Goal: Communication & Community: Answer question/provide support

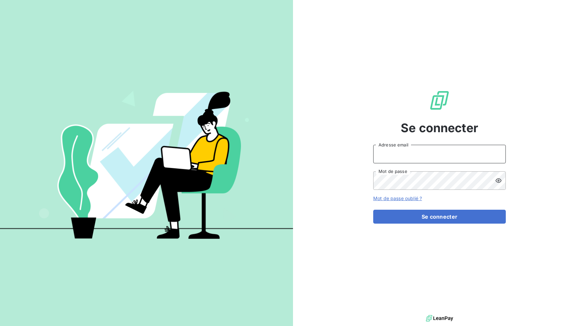
click at [430, 153] on input "Adresse email" at bounding box center [439, 154] width 133 height 19
type input "tiptoptapis@gmail.com"
click at [445, 227] on div "Se connecter tiptoptapis@gmail.com Adresse email Mot de passe Mot de passe oubl…" at bounding box center [439, 157] width 133 height 314
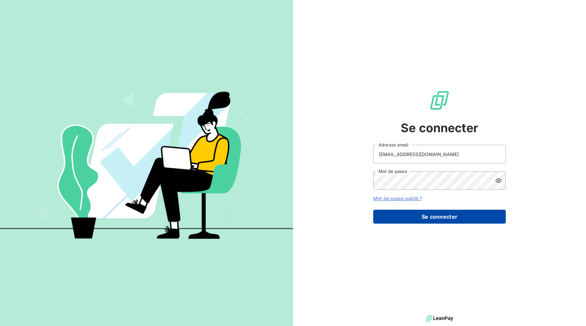
click at [444, 222] on button "Se connecter" at bounding box center [439, 217] width 133 height 14
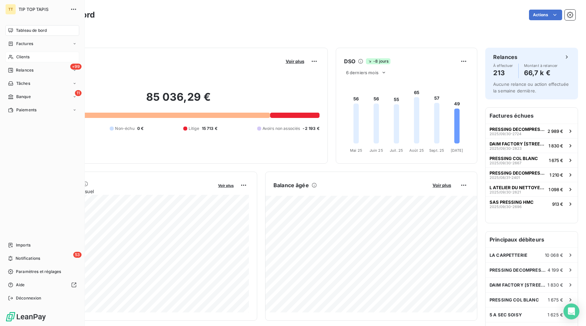
click at [14, 56] on div "Clients" at bounding box center [42, 57] width 74 height 11
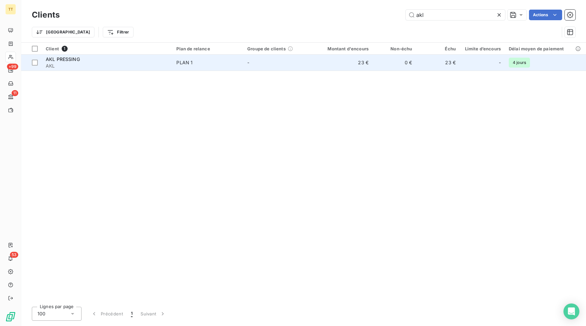
type input "akl"
click at [371, 69] on td "23 €" at bounding box center [343, 63] width 58 height 16
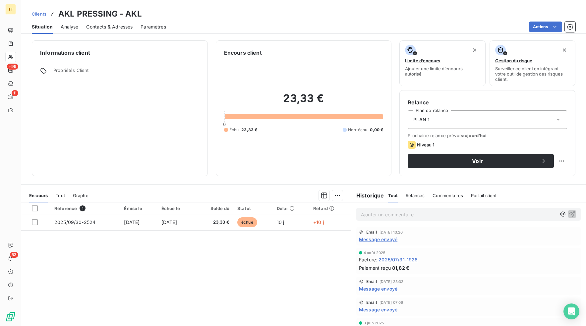
click at [124, 26] on span "Contacts & Adresses" at bounding box center [109, 27] width 46 height 7
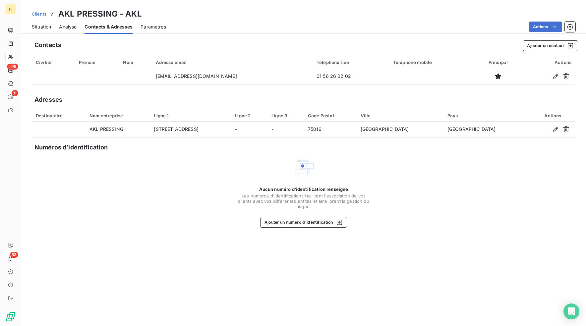
click at [43, 27] on span "Situation" at bounding box center [41, 27] width 19 height 7
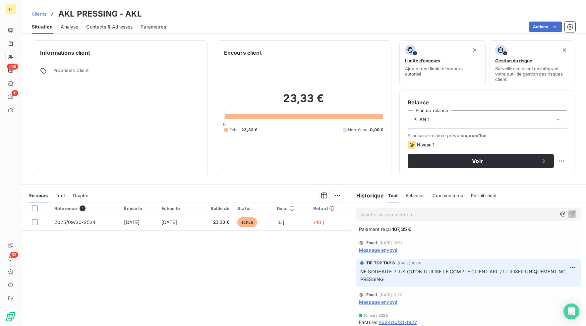
scroll to position [175, 0]
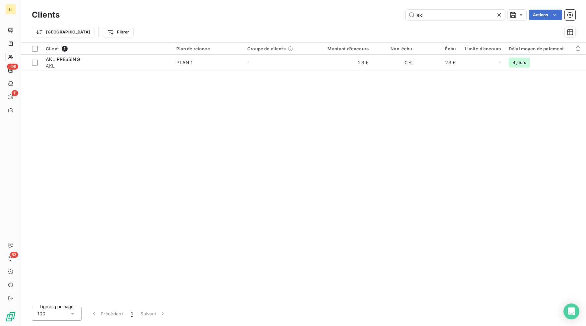
drag, startPoint x: 428, startPoint y: 18, endPoint x: 388, endPoint y: 16, distance: 39.8
click at [388, 16] on div "akl Actions" at bounding box center [322, 15] width 508 height 11
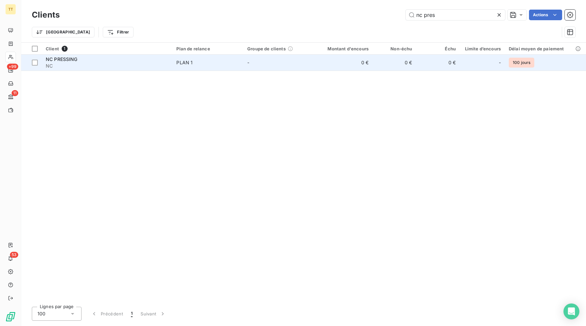
type input "nc pres"
click at [367, 66] on td "0 €" at bounding box center [343, 63] width 58 height 16
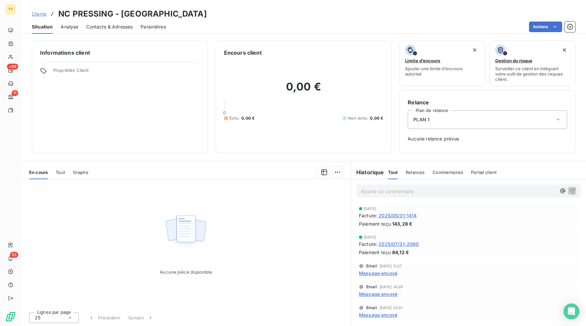
scroll to position [1, 0]
click at [367, 77] on div "0,00 € 0 Échu 0,00 € Non-échu 0,00 €" at bounding box center [303, 100] width 159 height 88
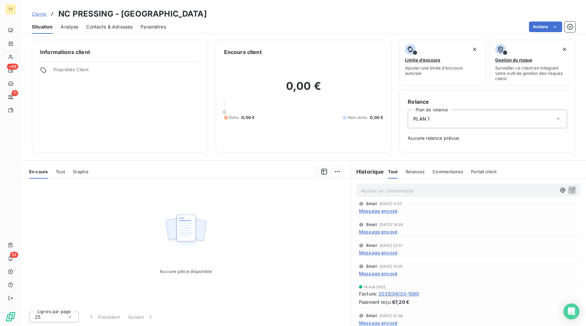
scroll to position [86, 0]
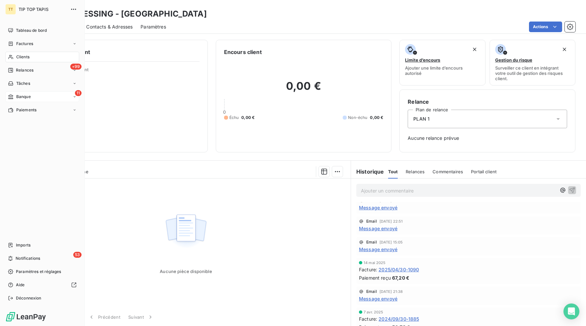
click at [21, 101] on div "11 Banque" at bounding box center [42, 97] width 74 height 11
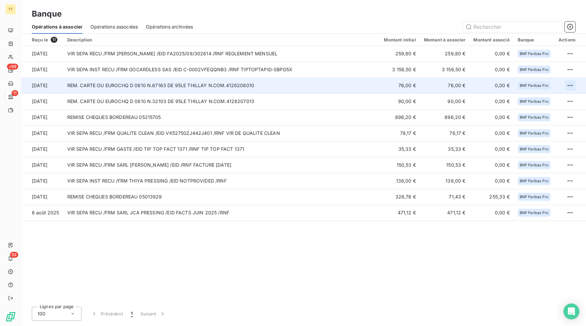
click at [569, 85] on html "TT +99 11 53 Banque Opérations à associer Opérations associées Opérations archi…" at bounding box center [293, 163] width 586 height 326
click at [554, 101] on div "Archiver l’opération" at bounding box center [546, 100] width 51 height 11
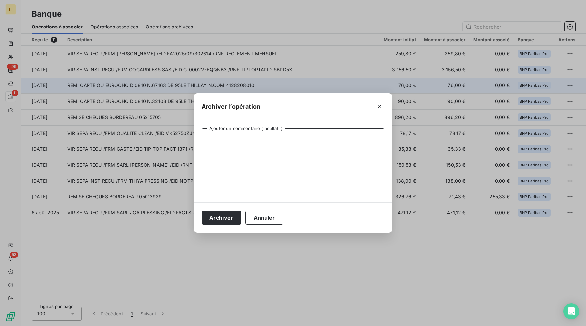
click at [242, 168] on textarea "Ajouter un commentaire (facultatif)" at bounding box center [293, 161] width 183 height 66
type textarea "particulier cb"
click at [209, 220] on button "Archiver" at bounding box center [222, 218] width 40 height 14
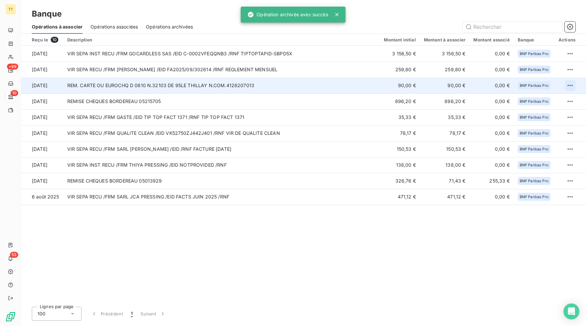
click at [574, 84] on html "TT +99 10 53 Banque Opérations à associer Opérations associées Opérations archi…" at bounding box center [293, 163] width 586 height 326
click at [536, 104] on div "Archiver l’opération" at bounding box center [546, 100] width 51 height 11
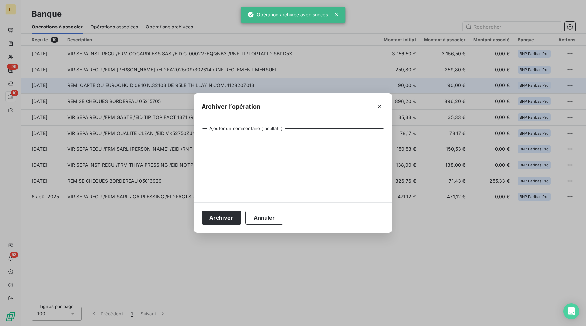
click at [305, 152] on textarea "Ajouter un commentaire (facultatif)" at bounding box center [293, 161] width 183 height 66
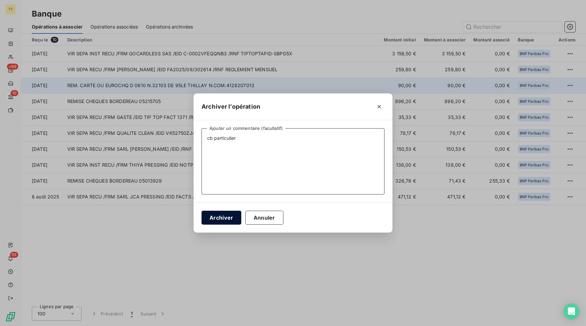
type textarea "cb particulier"
click at [238, 219] on button "Archiver" at bounding box center [222, 218] width 40 height 14
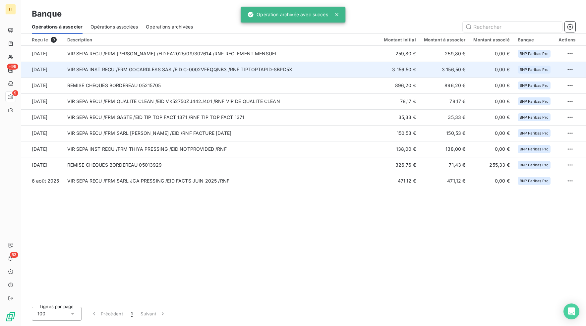
click at [266, 75] on td "VIR SEPA INST RECU /FRM GOCARDLESS SAS /EID C-0002VFEQQNB3 /RNF TIPTOPTAPID-SBP…" at bounding box center [221, 70] width 317 height 16
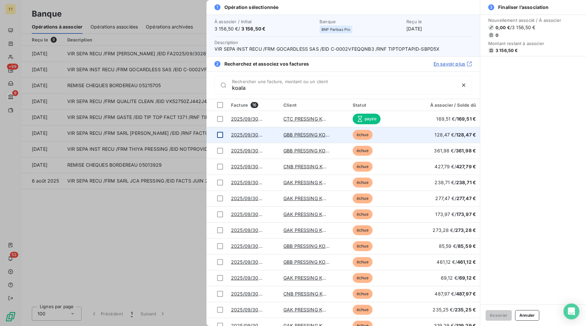
type input "koala"
click at [217, 135] on div at bounding box center [220, 135] width 6 height 6
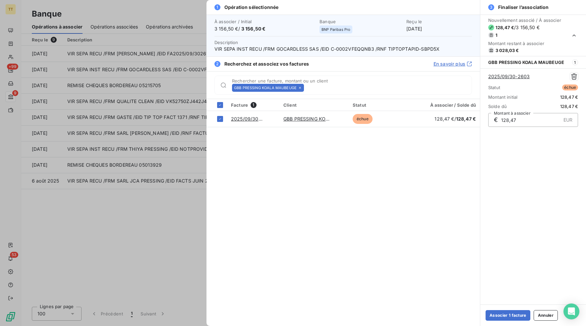
click at [299, 88] on icon at bounding box center [300, 88] width 2 height 2
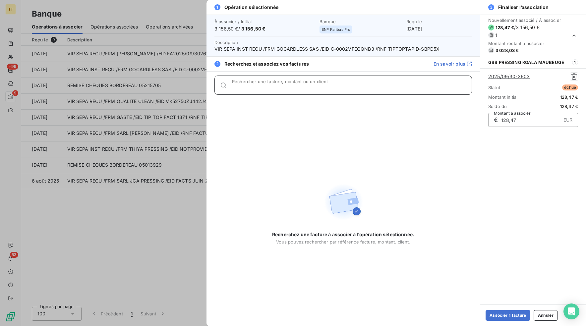
click at [283, 88] on input "Rechercher une facture, montant ou un client" at bounding box center [352, 88] width 240 height 7
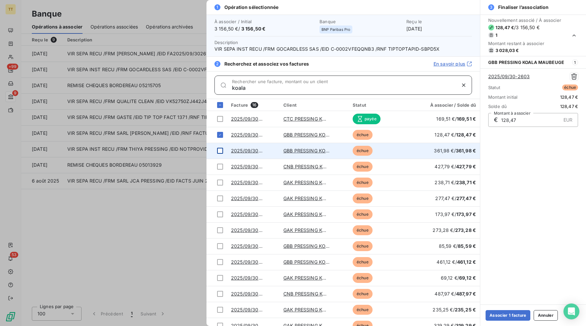
type input "koala"
click at [222, 151] on div at bounding box center [220, 151] width 6 height 6
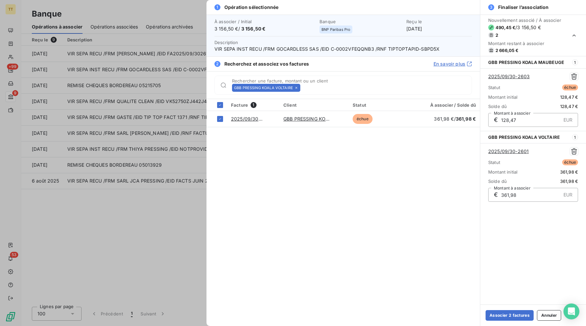
click at [297, 88] on icon at bounding box center [296, 88] width 4 height 4
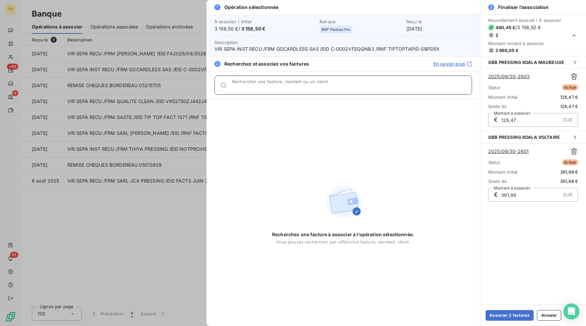
click at [291, 88] on input "Rechercher une facture, montant ou un client" at bounding box center [352, 88] width 240 height 7
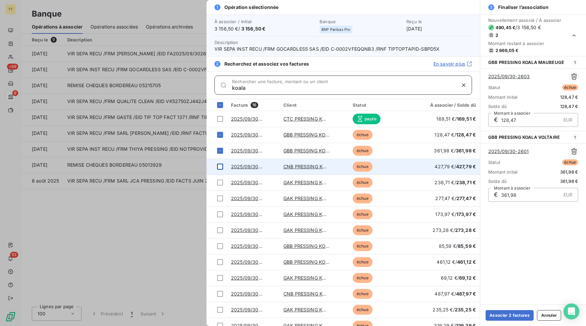
type input "koala"
click at [220, 169] on div at bounding box center [220, 167] width 6 height 6
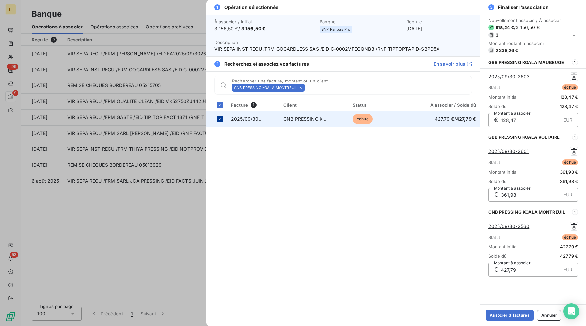
click at [221, 121] on div at bounding box center [220, 119] width 6 height 6
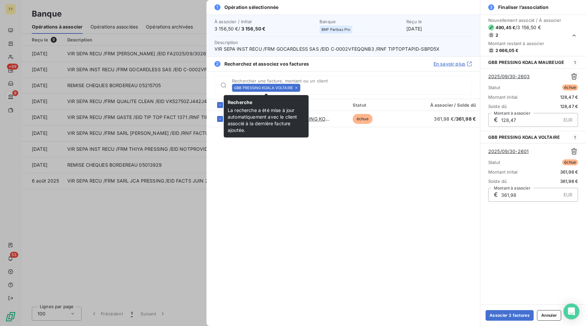
click at [295, 90] on icon at bounding box center [296, 88] width 4 height 4
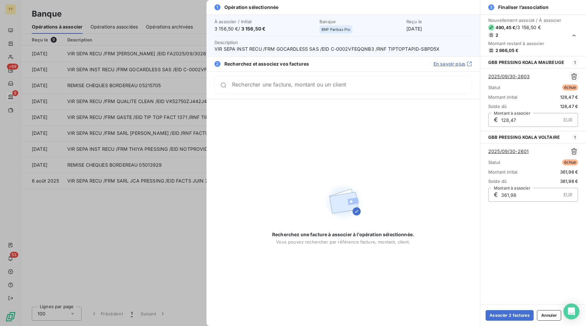
click at [296, 89] on div "Rechercher une facture, montant ou un client" at bounding box center [343, 85] width 258 height 19
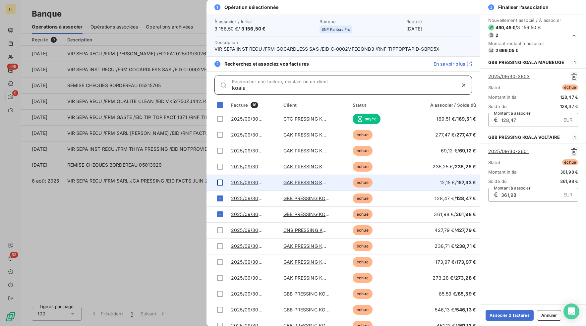
type input "koala"
click at [219, 182] on div at bounding box center [220, 183] width 6 height 6
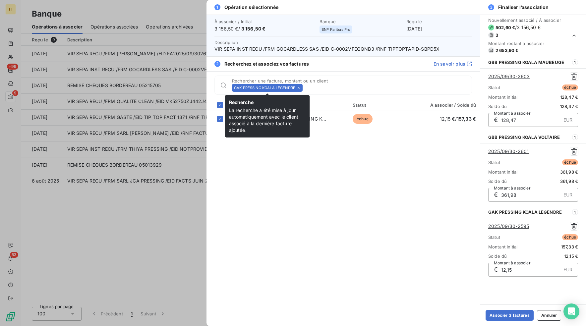
click at [300, 89] on icon at bounding box center [299, 88] width 4 height 4
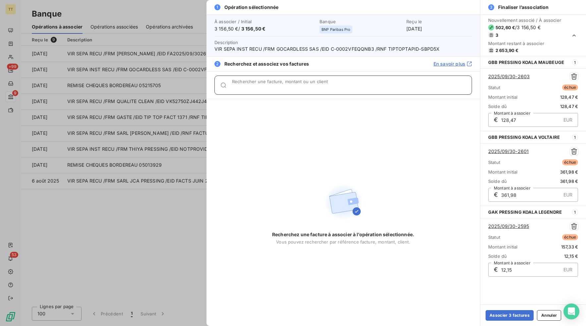
click at [299, 87] on input "Rechercher une facture, montant ou un client" at bounding box center [352, 88] width 240 height 7
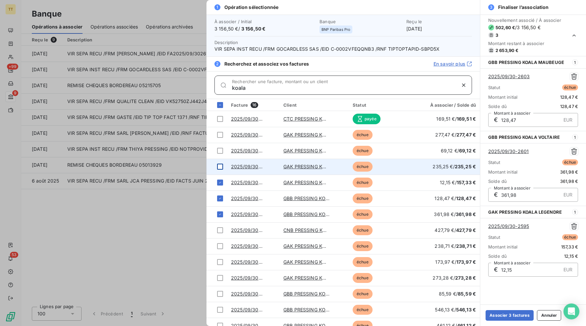
type input "koala"
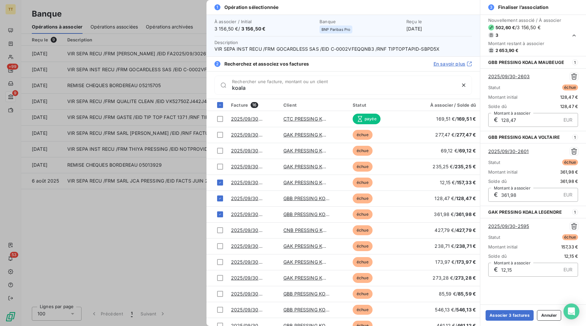
drag, startPoint x: 221, startPoint y: 165, endPoint x: 250, endPoint y: 141, distance: 37.9
click at [222, 165] on div at bounding box center [220, 167] width 6 height 6
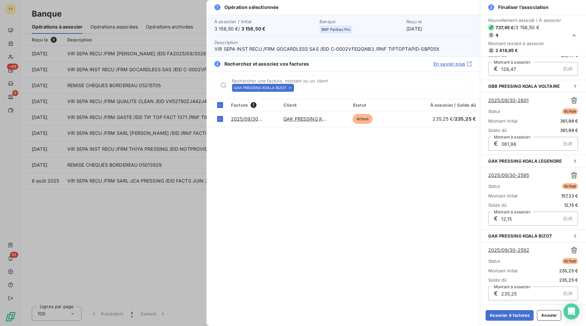
click at [290, 86] on div "GAK PRESSING KOALA BIZOT" at bounding box center [263, 88] width 62 height 8
click at [290, 88] on icon at bounding box center [290, 88] width 2 height 2
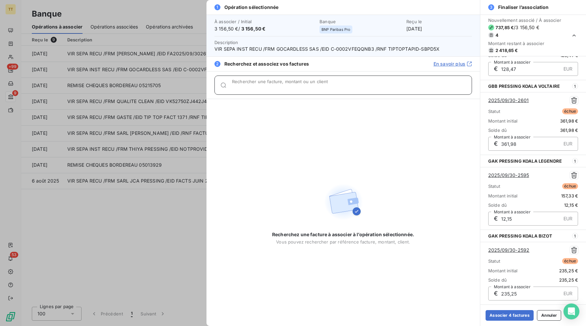
click at [291, 86] on input "Rechercher une facture, montant ou un client" at bounding box center [352, 88] width 240 height 7
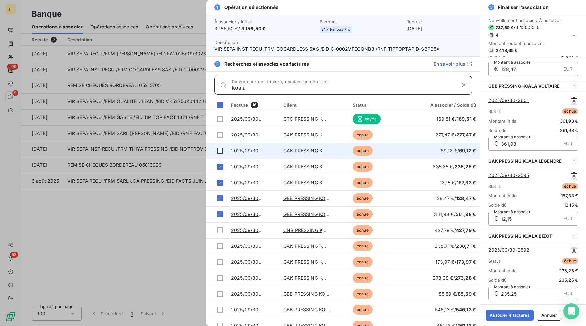
type input "koala"
click at [220, 150] on div at bounding box center [220, 151] width 6 height 6
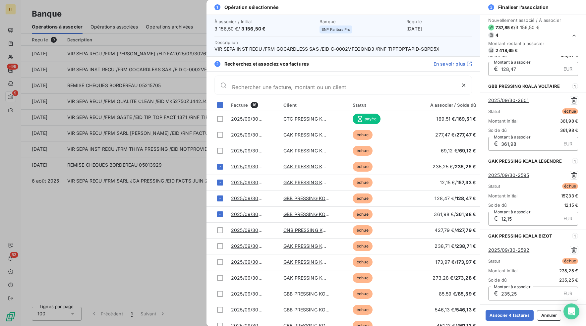
scroll to position [126, 0]
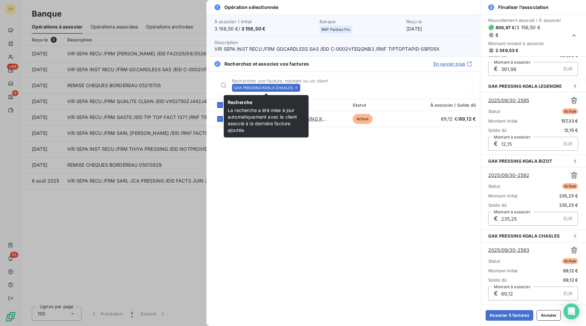
click at [295, 87] on icon at bounding box center [296, 88] width 4 height 4
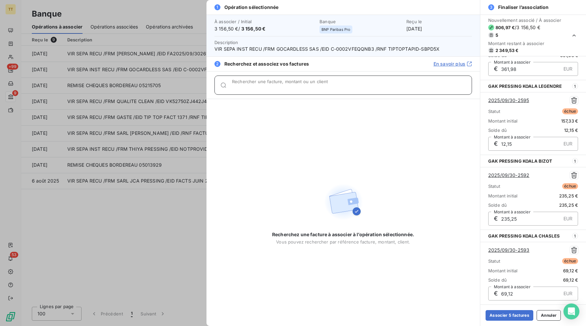
click at [293, 87] on input "Rechercher une facture, montant ou un client" at bounding box center [352, 88] width 240 height 7
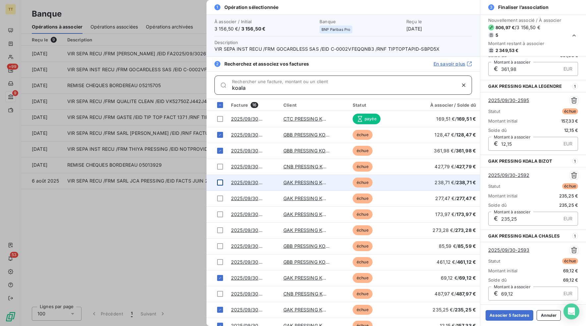
type input "koala"
click at [220, 184] on div at bounding box center [220, 183] width 6 height 6
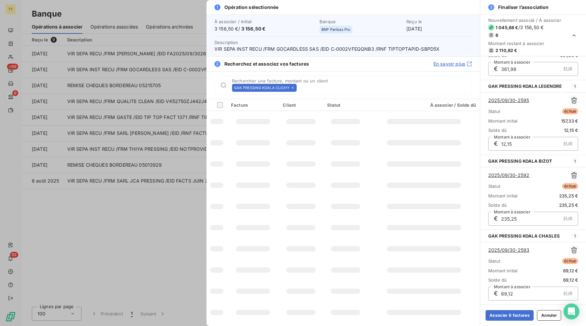
scroll to position [201, 0]
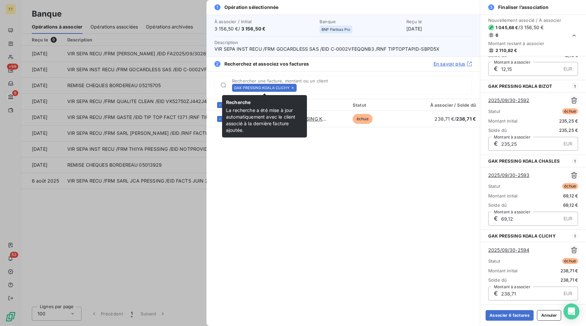
click at [292, 87] on icon at bounding box center [293, 88] width 2 height 2
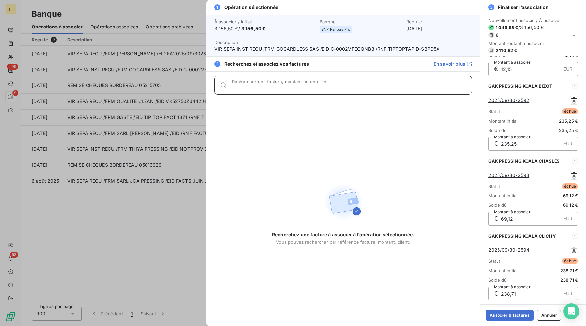
click at [283, 87] on input "Rechercher une facture, montant ou un client" at bounding box center [352, 88] width 240 height 7
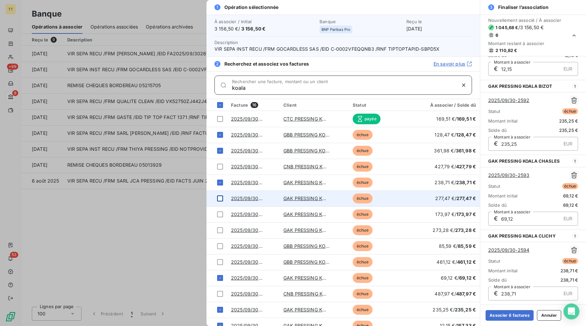
type input "koala"
click at [218, 199] on div at bounding box center [220, 199] width 6 height 6
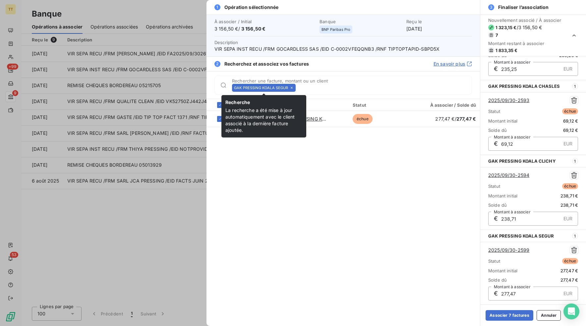
click at [291, 88] on icon at bounding box center [292, 88] width 4 height 4
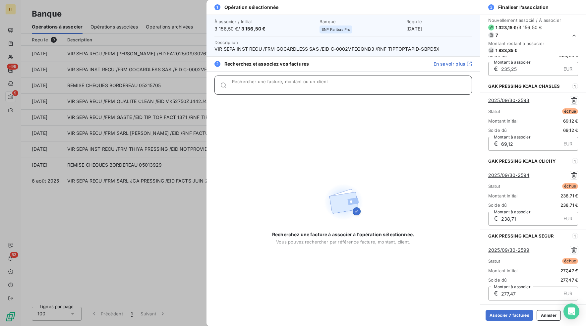
click at [292, 86] on input "Rechercher une facture, montant ou un client" at bounding box center [352, 88] width 240 height 7
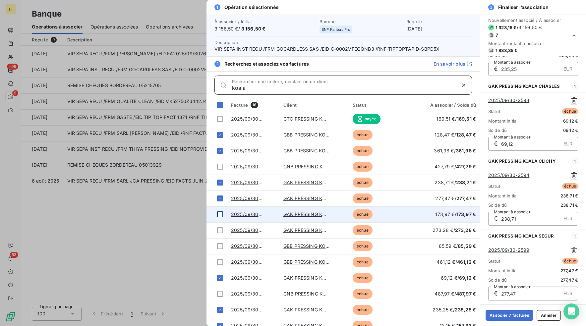
type input "koala"
click at [221, 215] on div at bounding box center [220, 215] width 6 height 6
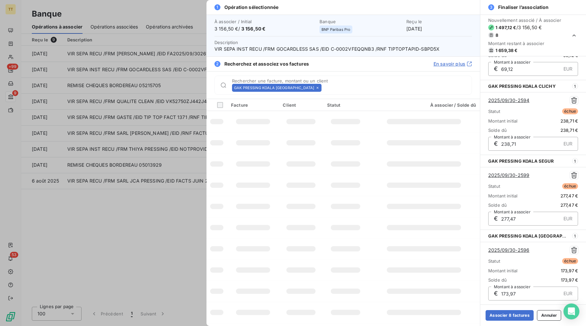
click at [316, 87] on icon at bounding box center [318, 88] width 4 height 4
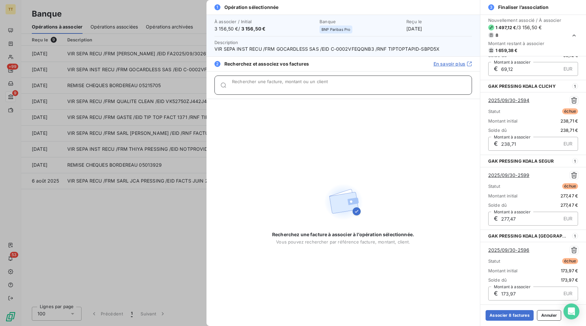
click at [301, 86] on input "Rechercher une facture, montant ou un client" at bounding box center [352, 88] width 240 height 7
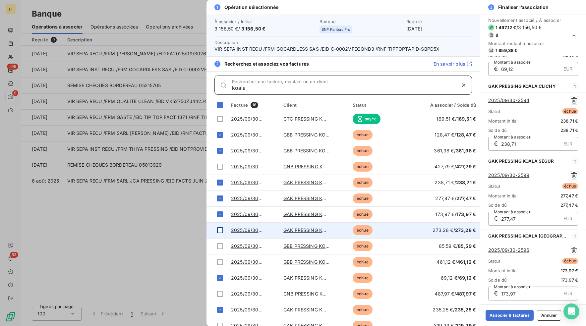
type input "koala"
click at [220, 233] on div at bounding box center [220, 230] width 6 height 6
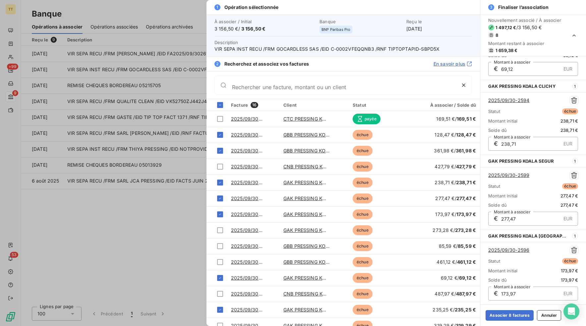
scroll to position [426, 0]
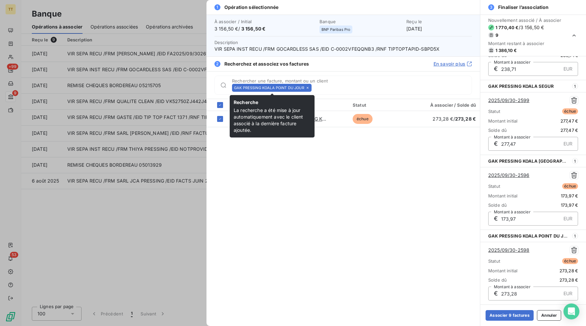
click at [309, 87] on icon at bounding box center [308, 88] width 4 height 4
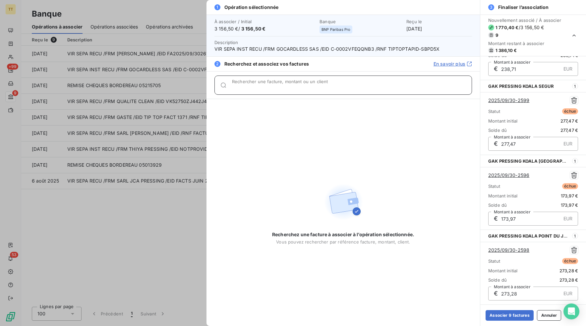
click at [309, 86] on input "Rechercher une facture, montant ou un client" at bounding box center [352, 88] width 240 height 7
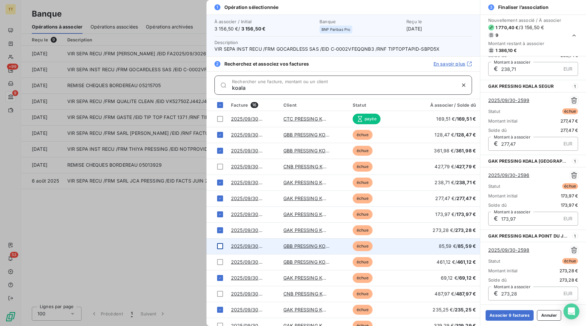
type input "koala"
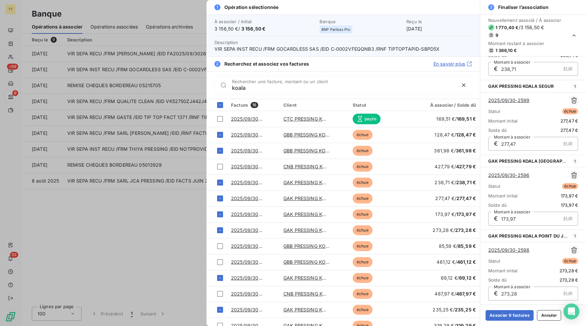
drag, startPoint x: 218, startPoint y: 246, endPoint x: 222, endPoint y: 242, distance: 5.9
click at [218, 246] on div at bounding box center [220, 246] width 6 height 6
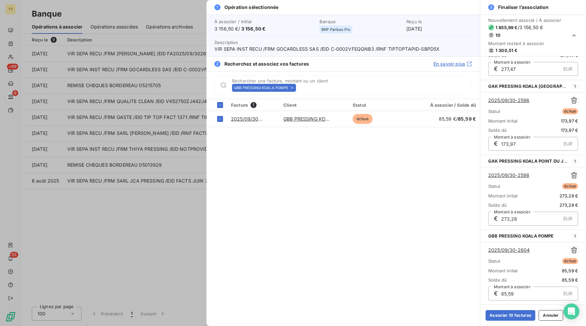
click at [291, 87] on icon at bounding box center [292, 88] width 4 height 4
click at [299, 87] on input "Rechercher une facture, montant ou un client" at bounding box center [385, 88] width 173 height 7
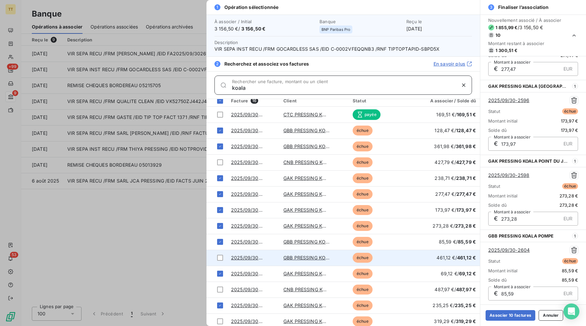
scroll to position [6, 0]
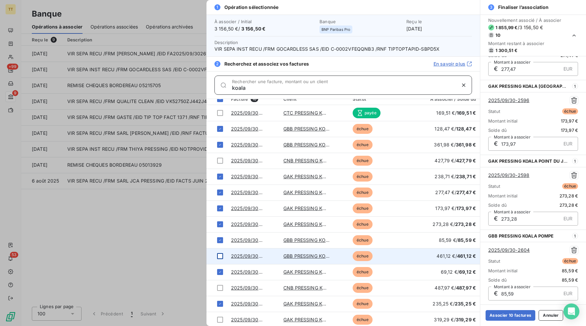
type input "koala"
click at [222, 256] on div at bounding box center [220, 256] width 6 height 6
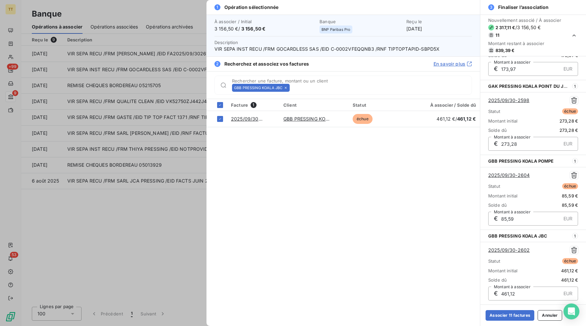
scroll to position [0, 0]
click at [287, 86] on icon at bounding box center [286, 88] width 4 height 4
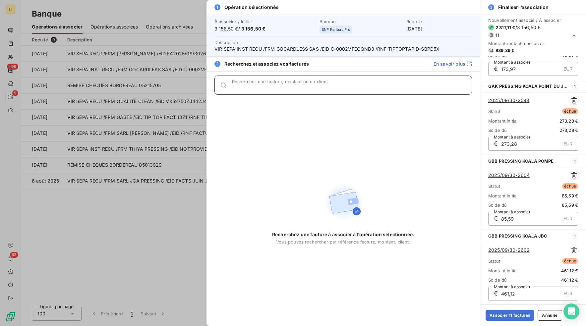
click at [288, 83] on div "Rechercher une facture, montant ou un client" at bounding box center [352, 85] width 240 height 7
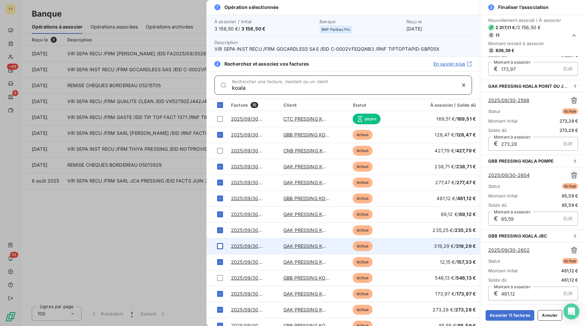
type input "koala"
click at [219, 246] on div at bounding box center [220, 246] width 6 height 6
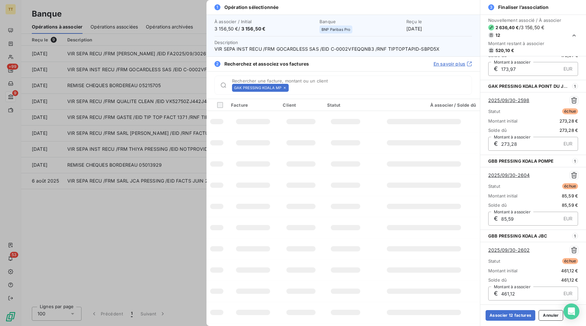
scroll to position [650, 0]
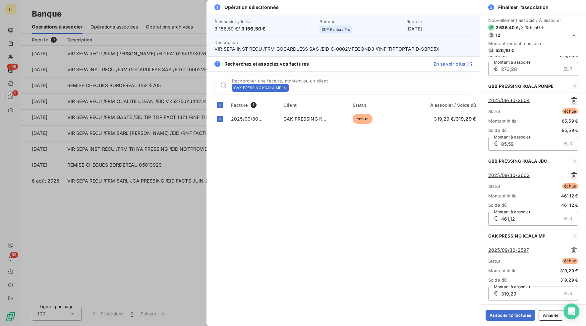
click at [284, 88] on icon at bounding box center [285, 88] width 2 height 2
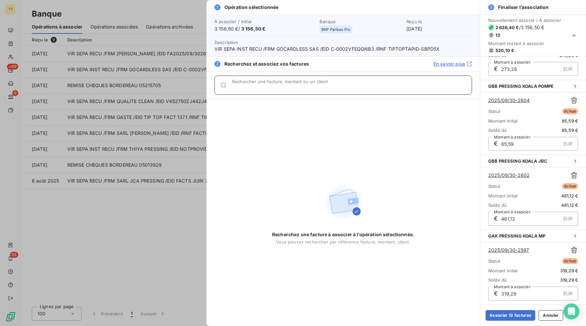
click at [284, 88] on input "Rechercher une facture, montant ou un client" at bounding box center [352, 88] width 240 height 7
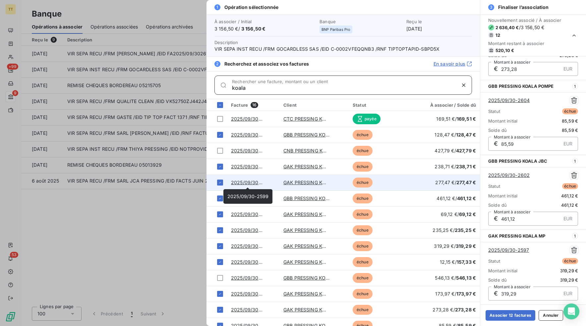
scroll to position [39, 0]
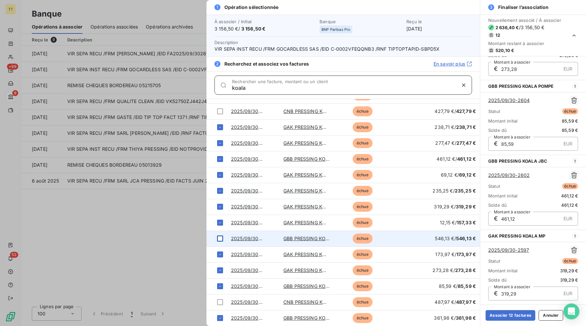
type input "koala"
click at [219, 240] on div at bounding box center [220, 239] width 6 height 6
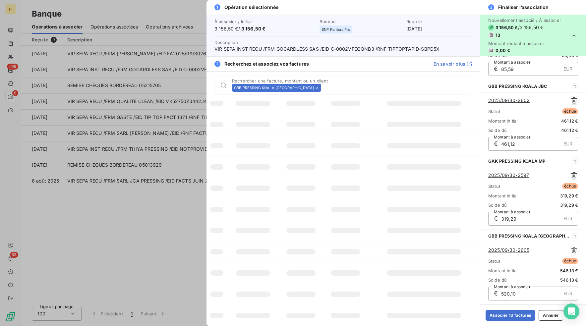
scroll to position [0, 0]
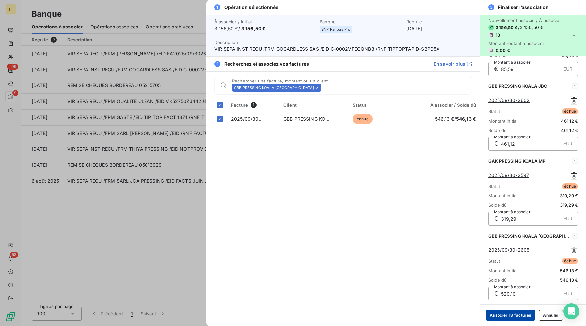
click at [517, 316] on button "Associer 13 factures" at bounding box center [511, 315] width 50 height 11
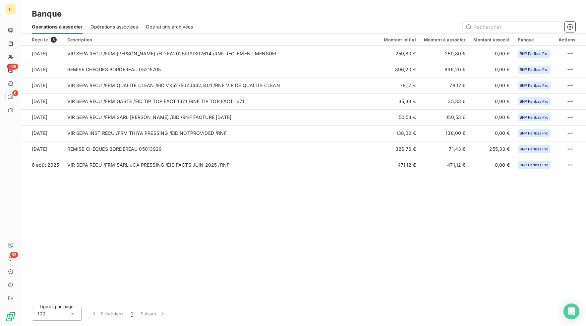
click at [188, 53] on td "VIR SEPA RECU /FRM SARL JACQUES CLEMENT /EID FA2025/09/302614 /RNF REGLEMENT ME…" at bounding box center [221, 54] width 317 height 16
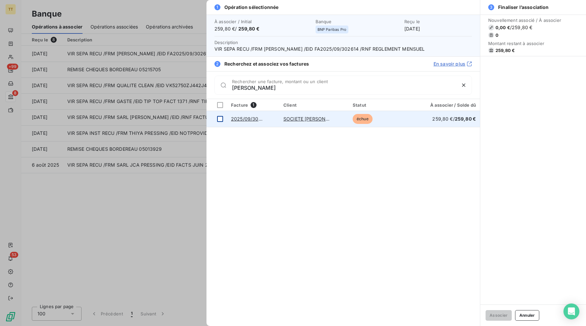
type input "clement"
click at [223, 119] on div at bounding box center [220, 119] width 6 height 6
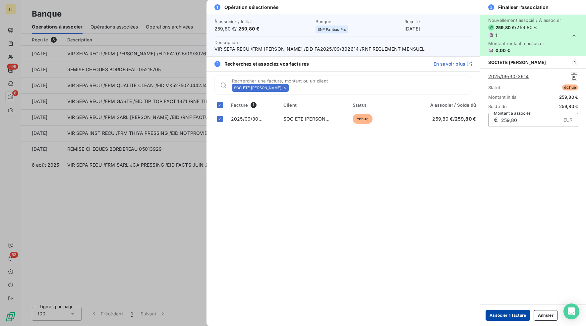
click at [505, 313] on button "Associer 1 facture" at bounding box center [508, 315] width 45 height 11
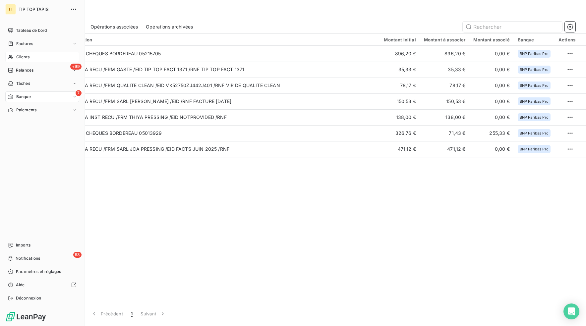
click at [27, 57] on span "Clients" at bounding box center [22, 57] width 13 height 6
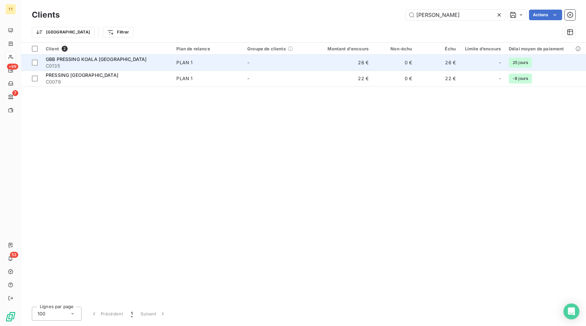
type input "martin"
click at [345, 60] on td "26 €" at bounding box center [343, 63] width 58 height 16
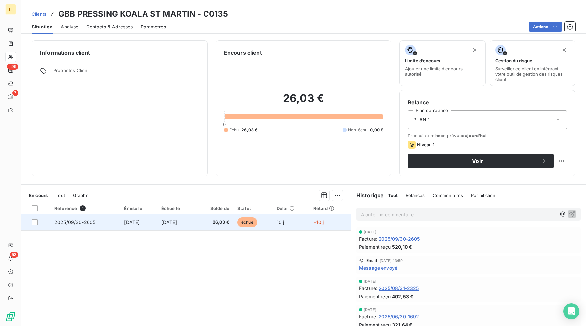
click at [192, 228] on td "30 sept. 2025" at bounding box center [176, 222] width 38 height 16
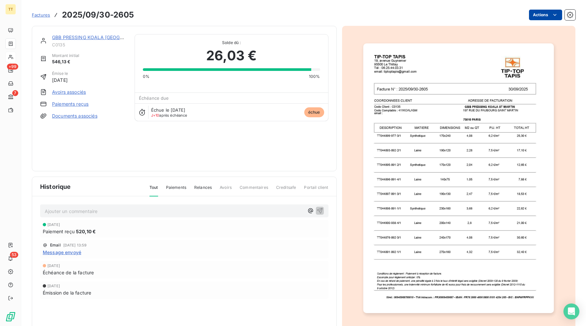
click at [547, 13] on html "TT +99 7 53 Factures 2025/09/30-2605 Actions GBB PRESSING KOALA ST MARTIN C0135…" at bounding box center [293, 163] width 586 height 326
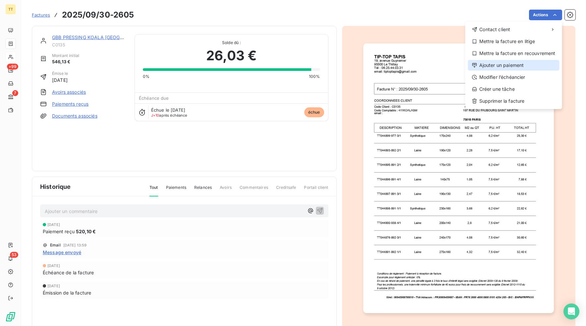
click at [506, 66] on div "Ajouter un paiement" at bounding box center [514, 65] width 92 height 11
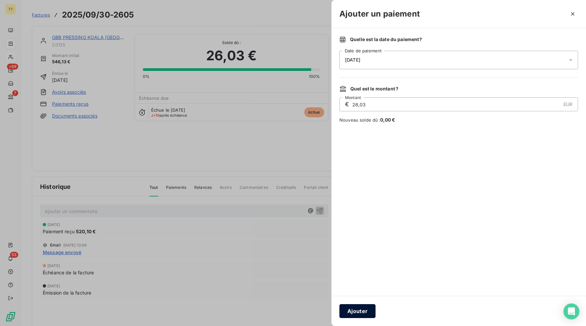
click at [356, 309] on button "Ajouter" at bounding box center [357, 311] width 36 height 14
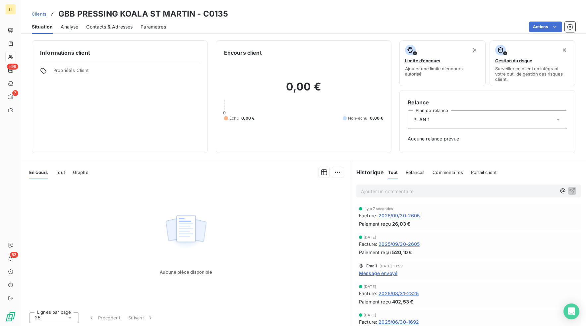
click at [387, 197] on div "Ajouter un commentaire ﻿" at bounding box center [468, 191] width 224 height 13
click at [385, 194] on p "Ajouter un commentaire ﻿" at bounding box center [458, 191] width 195 height 8
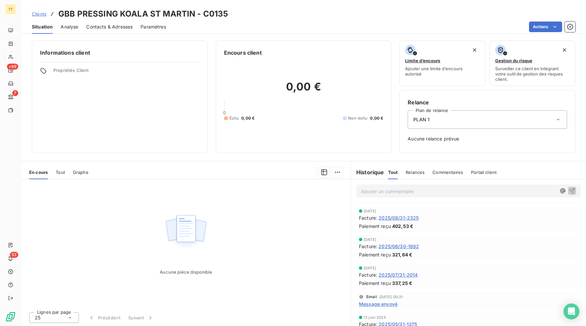
scroll to position [108, 0]
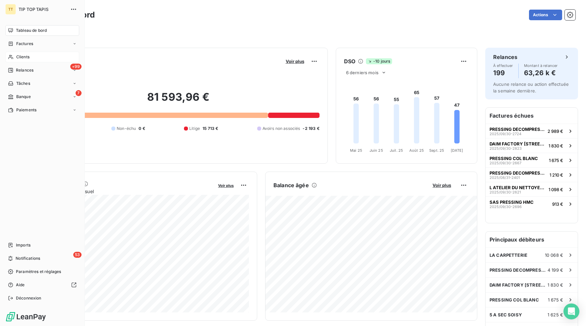
click at [22, 58] on span "Clients" at bounding box center [22, 57] width 13 height 6
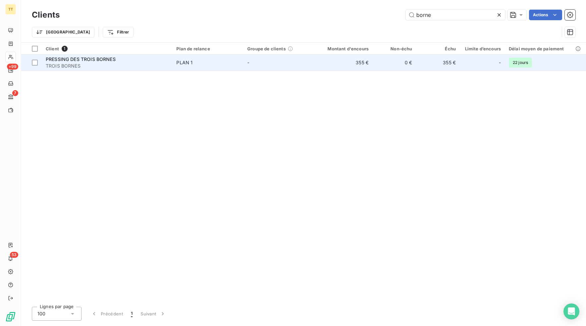
type input "borne"
click at [360, 69] on td "355 €" at bounding box center [343, 63] width 58 height 16
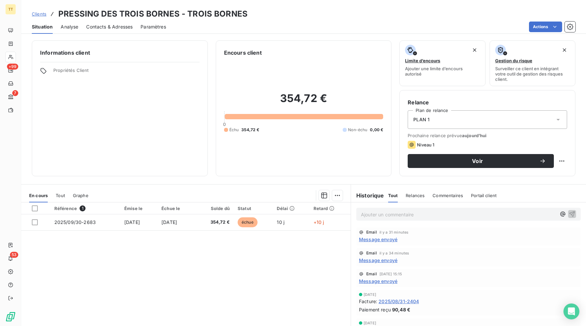
click at [378, 240] on span "Message envoyé" at bounding box center [378, 239] width 38 height 7
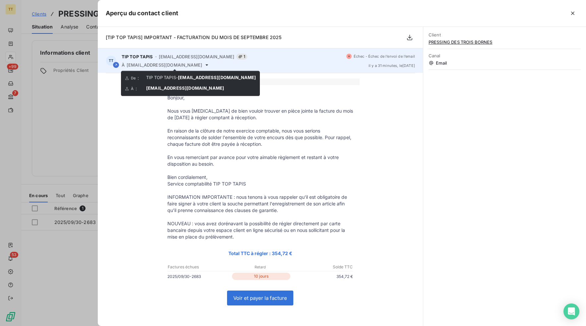
click at [204, 64] on icon at bounding box center [206, 64] width 5 height 5
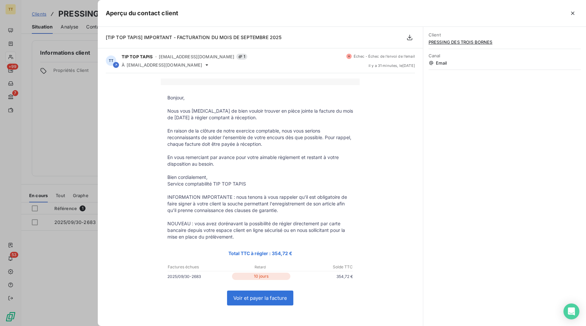
click at [112, 92] on div "Bonjour, Nous vous prions de bien vouloir trouver en pièce jointe la facture du…" at bounding box center [260, 243] width 309 height 329
click at [82, 102] on div at bounding box center [293, 163] width 586 height 326
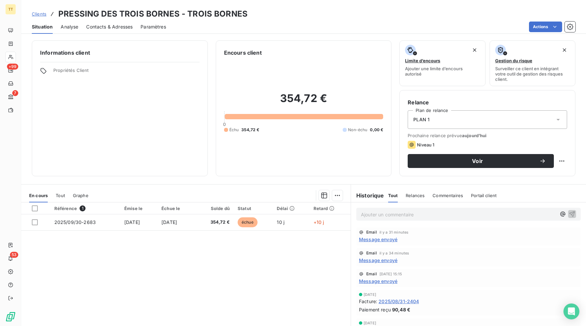
click at [394, 261] on span "Message envoyé" at bounding box center [378, 260] width 38 height 7
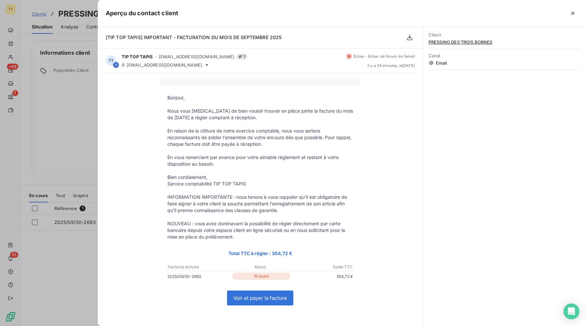
click at [74, 138] on div at bounding box center [293, 163] width 586 height 326
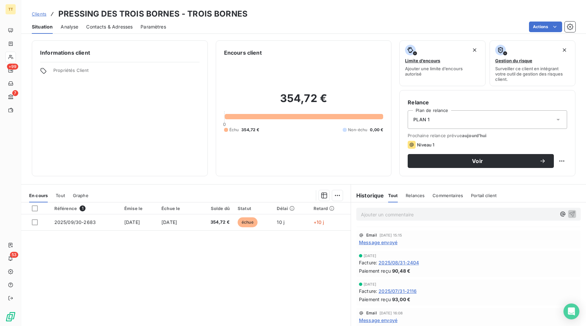
scroll to position [40, 0]
click at [384, 243] on span "Message envoyé" at bounding box center [378, 240] width 38 height 7
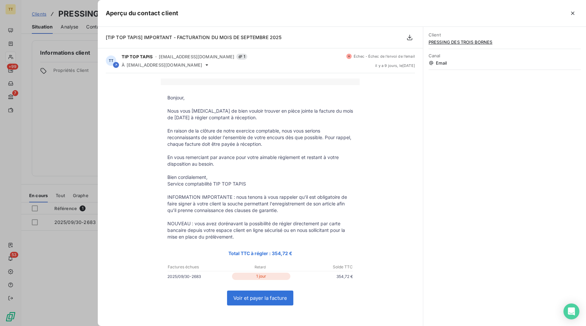
click at [62, 115] on div at bounding box center [293, 163] width 586 height 326
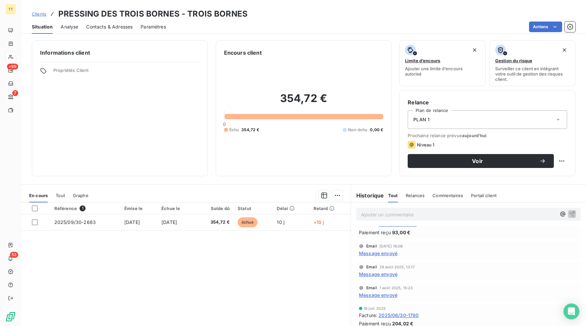
scroll to position [108, 0]
click at [378, 271] on span "Message envoyé" at bounding box center [378, 272] width 38 height 7
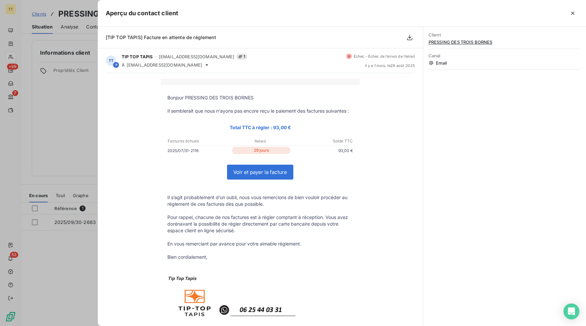
click at [67, 125] on div at bounding box center [293, 163] width 586 height 326
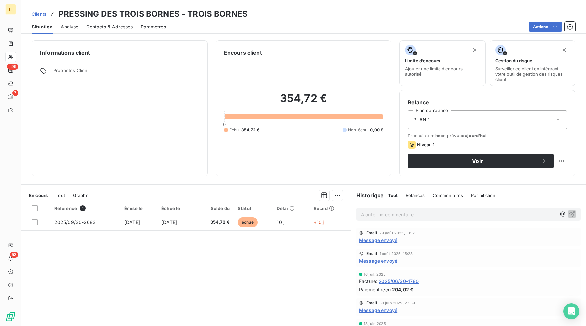
scroll to position [142, 0]
click at [389, 261] on span "Message envoyé" at bounding box center [378, 259] width 38 height 7
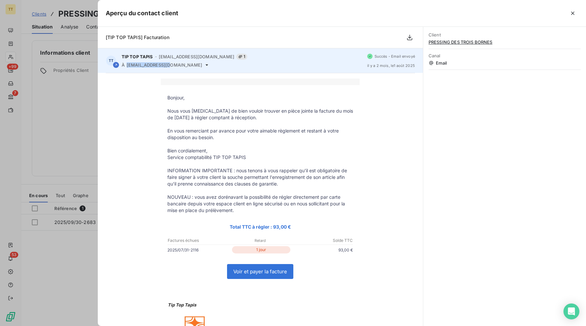
drag, startPoint x: 168, startPoint y: 66, endPoint x: 126, endPoint y: 67, distance: 42.1
click at [127, 67] on span "[EMAIL_ADDRESS][DOMAIN_NAME]" at bounding box center [165, 64] width 76 height 5
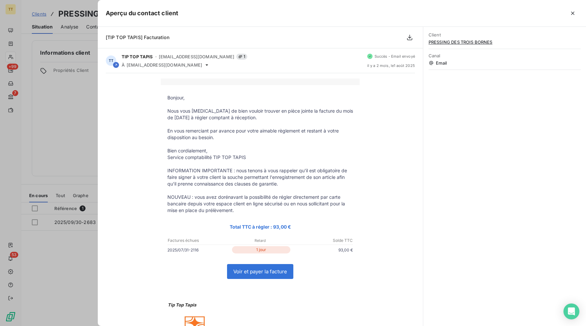
click at [149, 82] on div "Bonjour, Nous vous prions de bien vouloir trouver en pièce jointe la facture du…" at bounding box center [260, 230] width 309 height 303
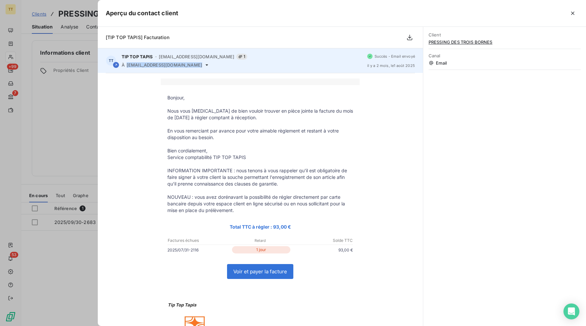
drag, startPoint x: 172, startPoint y: 66, endPoint x: 127, endPoint y: 67, distance: 45.4
click at [127, 67] on div "À eapmenglim@free.fr" at bounding box center [242, 64] width 240 height 5
copy div "[EMAIL_ADDRESS][DOMAIN_NAME]"
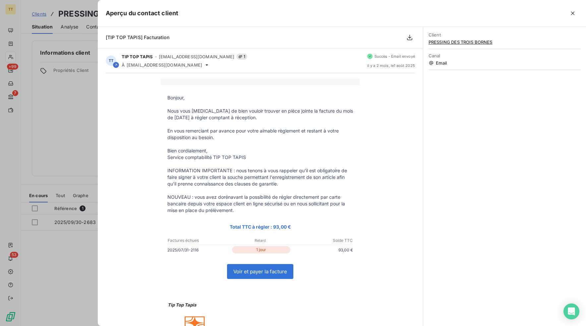
click at [74, 94] on div at bounding box center [293, 163] width 586 height 326
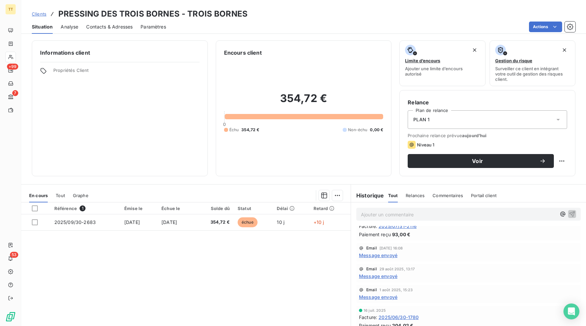
scroll to position [0, 0]
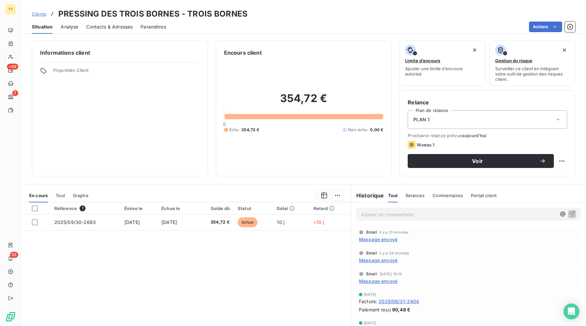
click at [380, 240] on span "Message envoyé" at bounding box center [378, 239] width 38 height 7
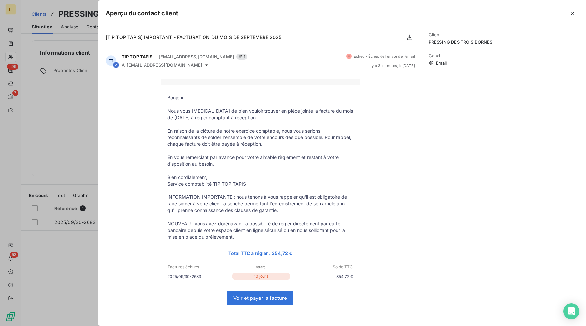
click at [86, 88] on div at bounding box center [293, 163] width 586 height 326
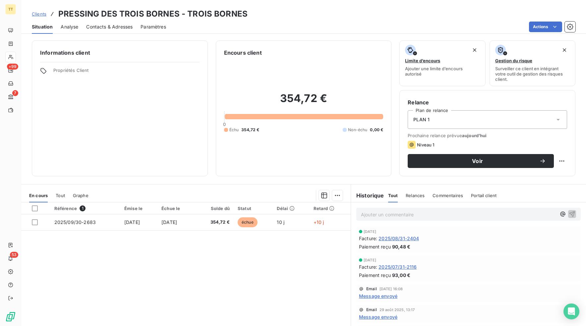
scroll to position [69, 0]
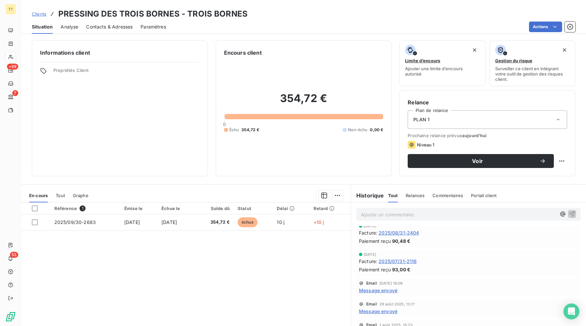
click at [386, 288] on span "Message envoyé" at bounding box center [378, 290] width 38 height 7
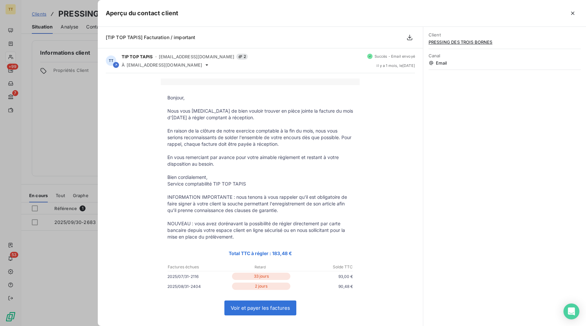
click at [81, 181] on div at bounding box center [293, 163] width 586 height 326
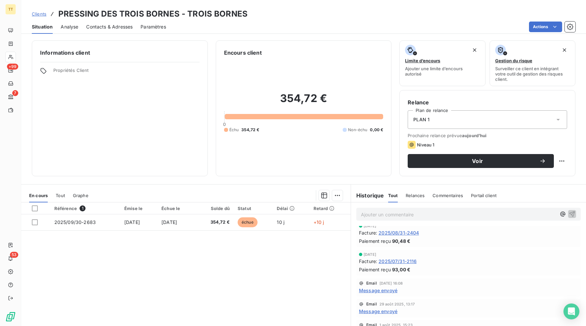
click at [380, 310] on span "Message envoyé" at bounding box center [378, 311] width 38 height 7
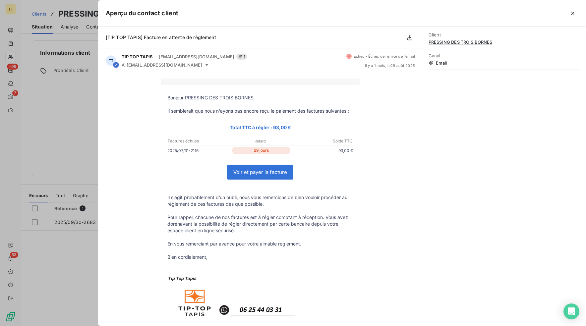
click at [74, 138] on div at bounding box center [293, 163] width 586 height 326
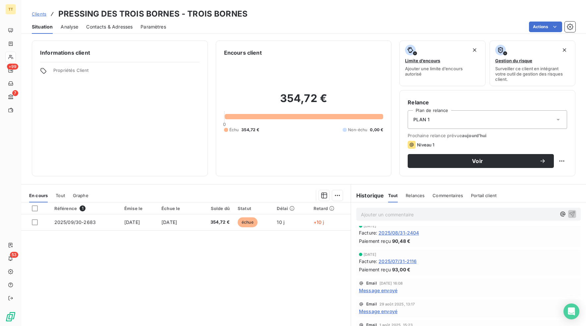
click at [382, 290] on span "Message envoyé" at bounding box center [378, 290] width 38 height 7
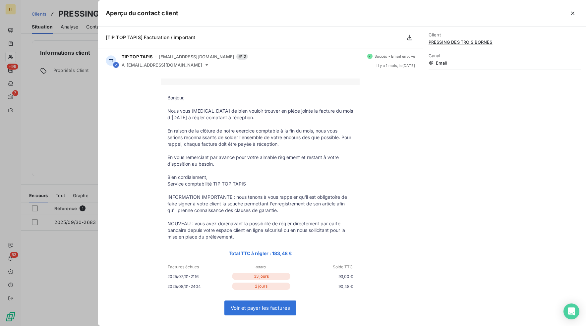
click at [87, 163] on div at bounding box center [293, 163] width 586 height 326
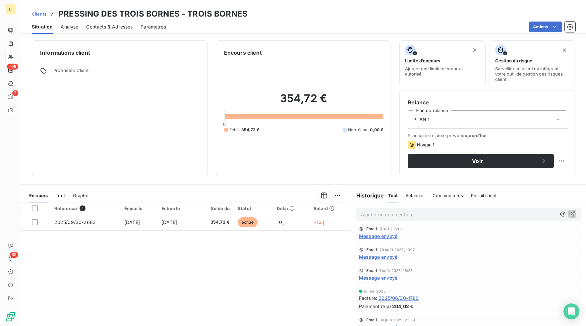
scroll to position [19, 0]
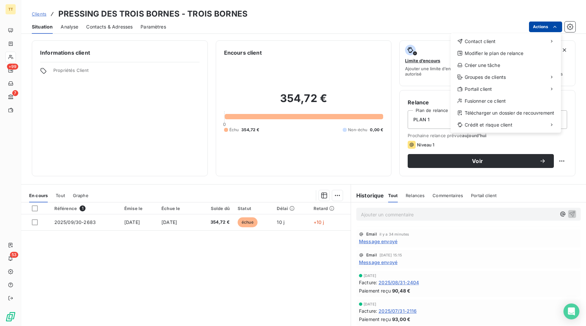
click at [536, 23] on html "TT +99 7 53 Clients PRESSING DES TROIS BORNES - TROIS BORNES Situation Analyse …" at bounding box center [293, 163] width 586 height 326
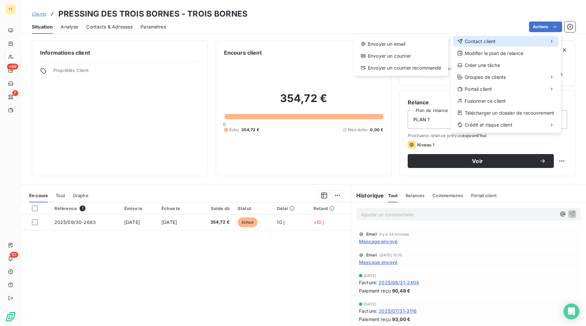
click at [486, 45] on div "Contact client" at bounding box center [506, 41] width 105 height 11
click at [422, 47] on div "Envoyer un email" at bounding box center [401, 44] width 89 height 11
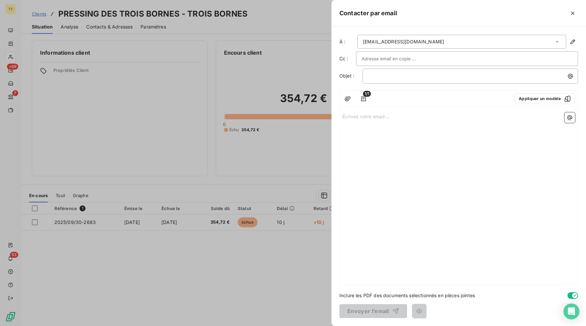
click at [457, 56] on div at bounding box center [467, 59] width 211 height 10
click at [541, 98] on button "Appliquer un modèle" at bounding box center [545, 98] width 61 height 11
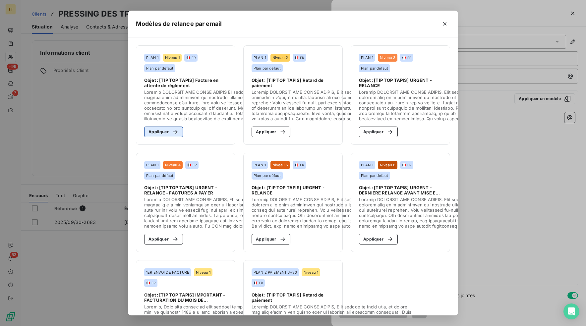
click at [174, 134] on icon "button" at bounding box center [175, 132] width 7 height 7
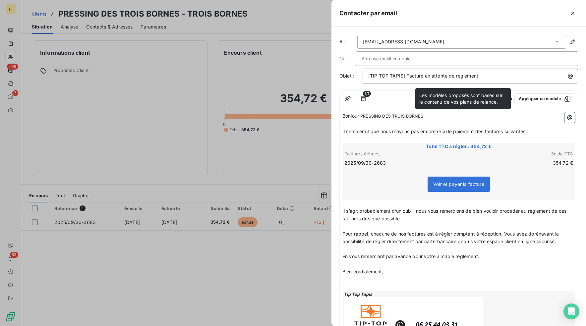
scroll to position [7, 0]
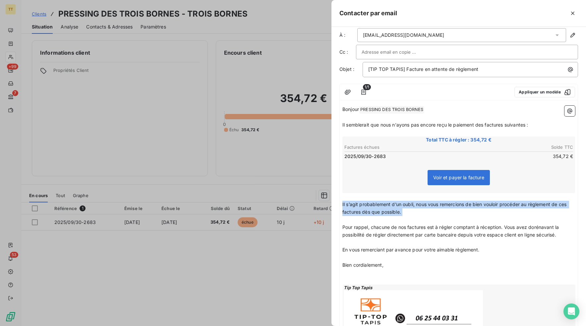
drag, startPoint x: 423, startPoint y: 219, endPoint x: 339, endPoint y: 202, distance: 86.3
click at [339, 202] on div "À : eapmenglim@free.fr Cc : Objet : [TIP TOP TAPIS] Facture en attente de règle…" at bounding box center [459, 176] width 255 height 299
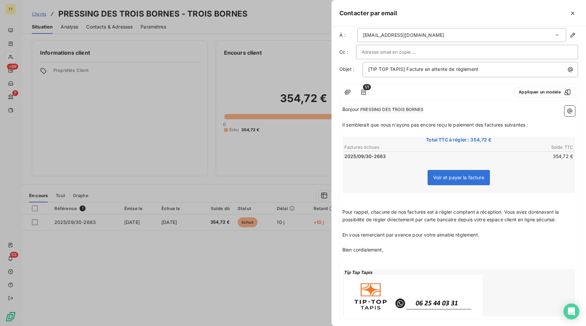
scroll to position [41, 0]
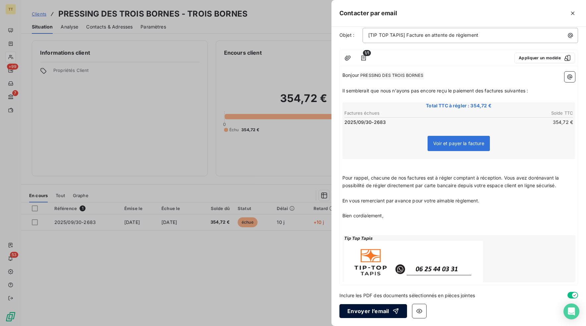
click at [371, 313] on button "Envoyer l’email" at bounding box center [373, 311] width 68 height 14
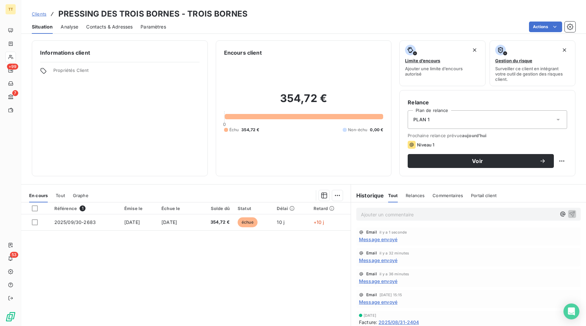
click at [380, 242] on span "Message envoyé" at bounding box center [378, 239] width 38 height 7
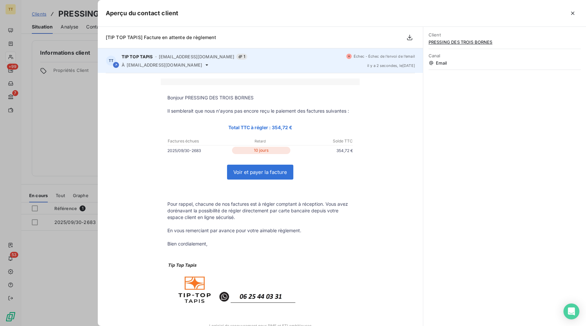
click at [396, 57] on span "Échec - Échec de l’envoi de l’email" at bounding box center [384, 56] width 61 height 4
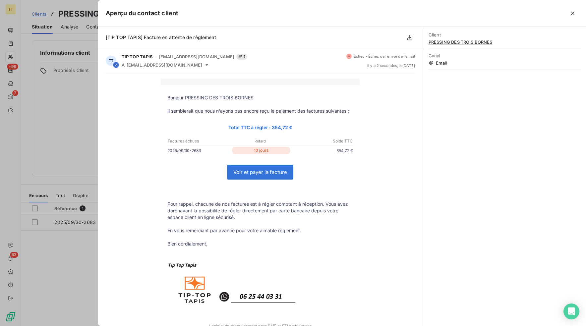
click at [76, 115] on div at bounding box center [293, 163] width 586 height 326
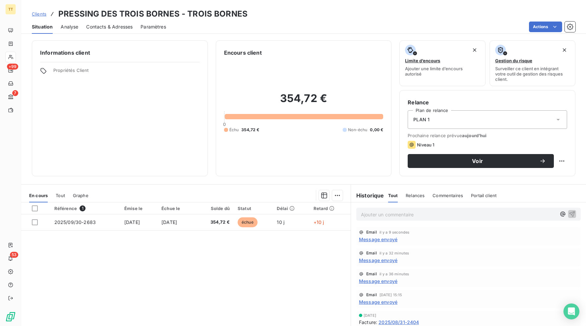
click at [42, 15] on span "Clients" at bounding box center [39, 13] width 15 height 5
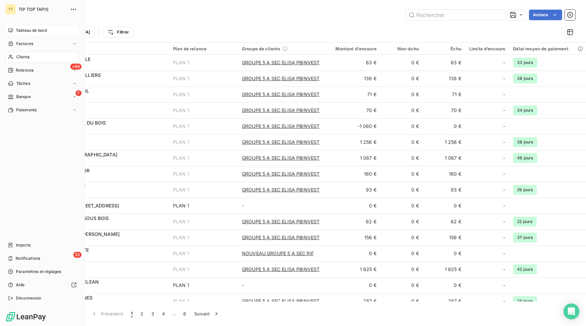
click at [13, 31] on icon at bounding box center [10, 30] width 5 height 4
